Goal: Feedback & Contribution: Leave review/rating

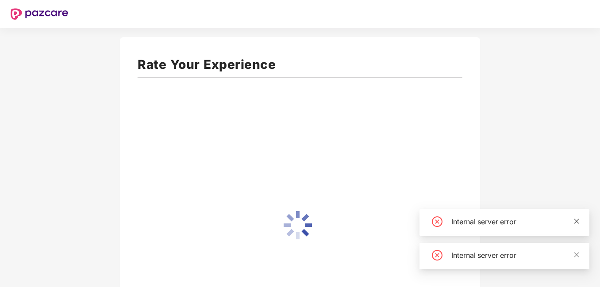
click at [576, 219] on icon "close" at bounding box center [576, 221] width 6 height 6
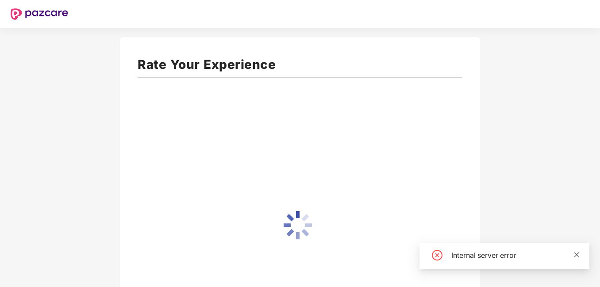
click at [577, 255] on icon "close" at bounding box center [576, 255] width 6 height 6
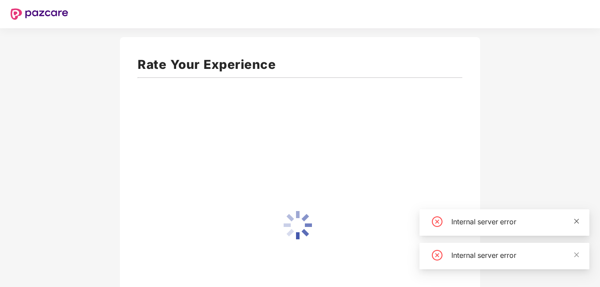
click at [578, 221] on icon "close" at bounding box center [576, 221] width 6 height 6
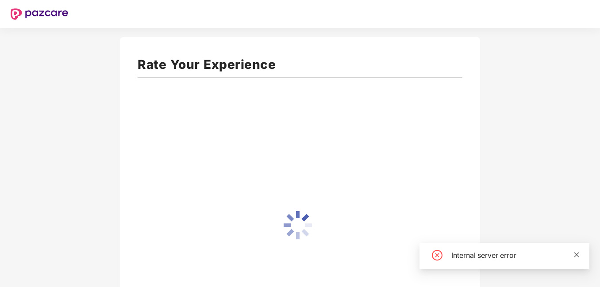
click at [576, 256] on icon "close" at bounding box center [576, 255] width 6 height 6
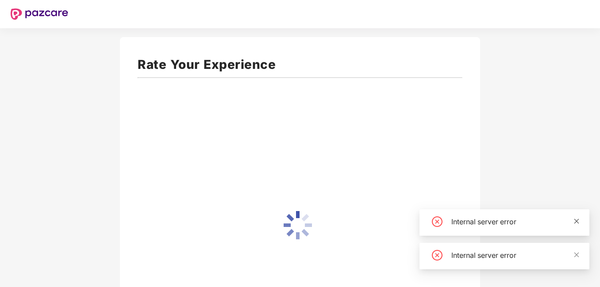
click at [573, 222] on icon "close" at bounding box center [576, 221] width 6 height 6
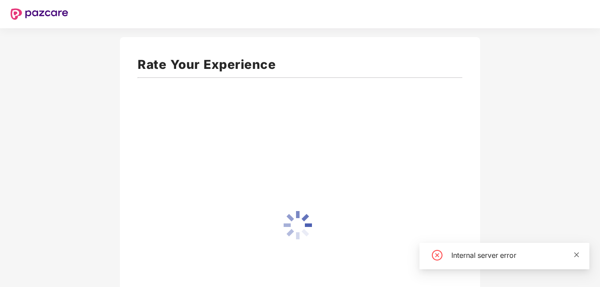
click at [577, 257] on icon "close" at bounding box center [576, 255] width 6 height 6
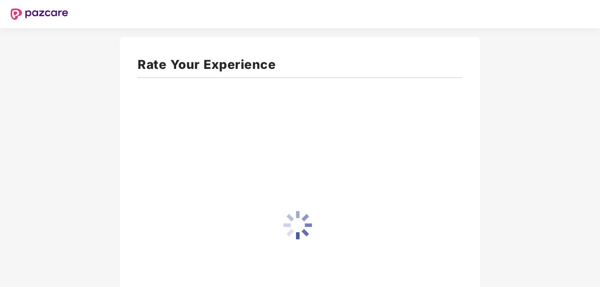
click at [339, 28] on div "Rate Your Experience" at bounding box center [300, 195] width 600 height 390
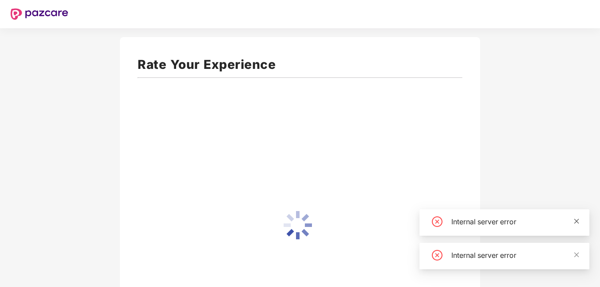
click at [577, 222] on icon "close" at bounding box center [576, 221] width 5 height 5
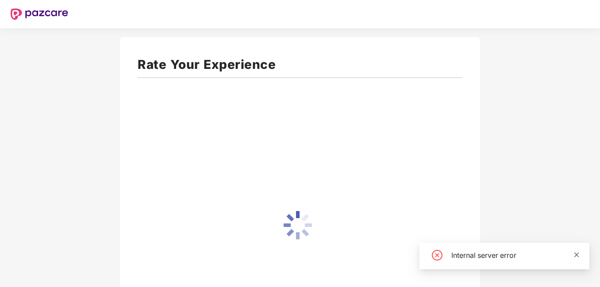
click at [577, 258] on span at bounding box center [576, 255] width 6 height 8
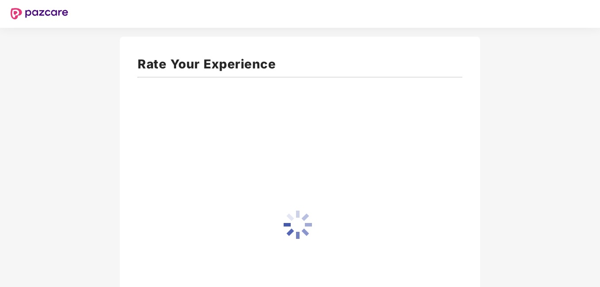
scroll to position [103, 0]
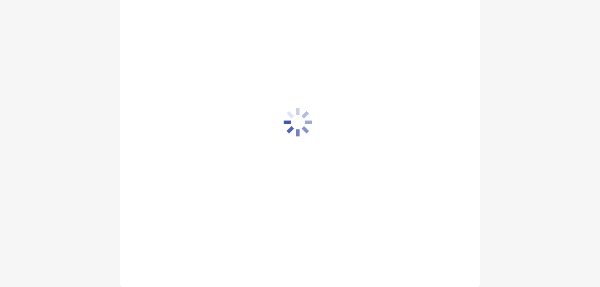
click at [255, 134] on div "Rate Your Experience" at bounding box center [300, 110] width 360 height 353
click at [296, 134] on icon at bounding box center [297, 122] width 28 height 28
